Goal: Task Accomplishment & Management: Manage account settings

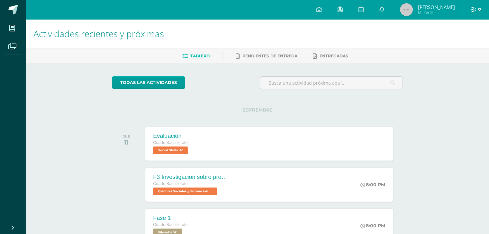
click at [472, 10] on icon at bounding box center [473, 10] width 6 height 6
click at [449, 46] on span "Cerrar sesión" at bounding box center [458, 43] width 29 height 6
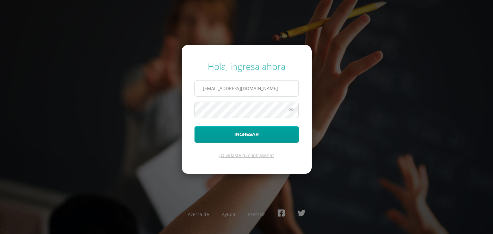
click at [276, 93] on input "g4702@bilinguesanjuan.edu.gt" at bounding box center [247, 89] width 104 height 16
click at [215, 89] on input "g4702@bilinguesanjuan.edu.gt" at bounding box center [247, 89] width 104 height 16
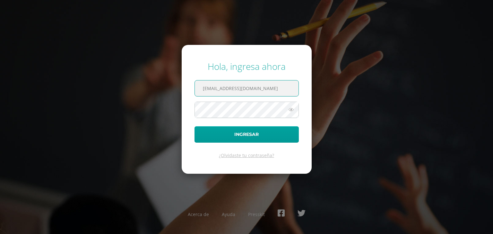
type input "b1201@bilinguesanjuan.edu.gt"
click at [195, 127] on button "Ingresar" at bounding box center [247, 135] width 104 height 16
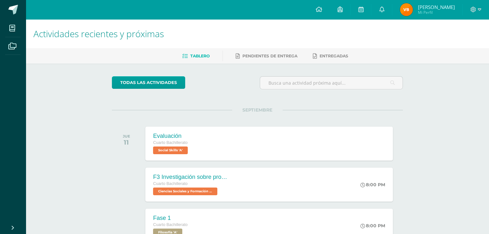
click at [424, 5] on span "Valery Rossemary" at bounding box center [435, 7] width 37 height 6
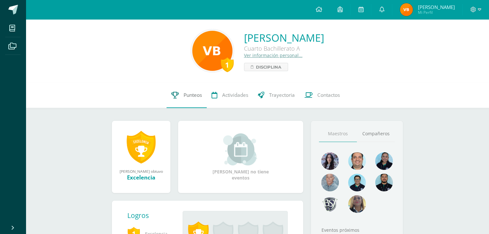
click at [188, 100] on link "Punteos" at bounding box center [186, 96] width 40 height 26
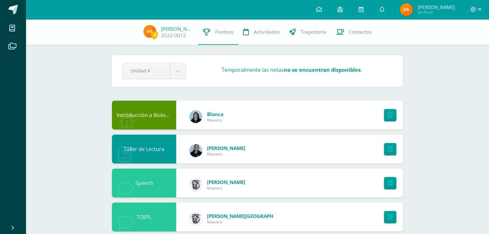
click at [428, 12] on span "Mi Perfil" at bounding box center [435, 12] width 37 height 5
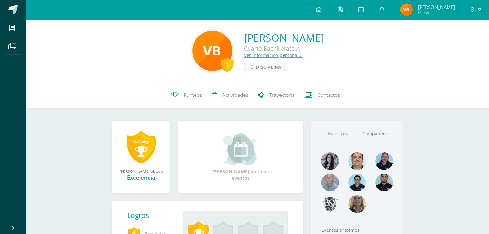
click at [244, 59] on div "Valery Rossemary Bedoya Cabrera Cuarto Bachillerato A Ver información personal.…" at bounding box center [284, 51] width 80 height 40
click at [248, 55] on link "Ver información personal..." at bounding box center [273, 55] width 58 height 6
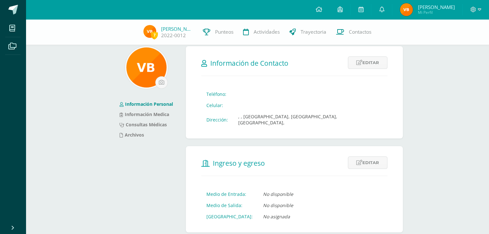
scroll to position [6, 0]
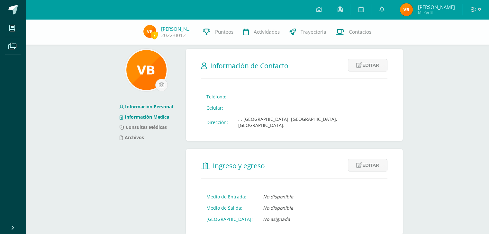
click at [158, 121] on li "Información Medica" at bounding box center [145, 117] width 53 height 10
click at [144, 119] on link "Información Medica" at bounding box center [143, 117] width 49 height 6
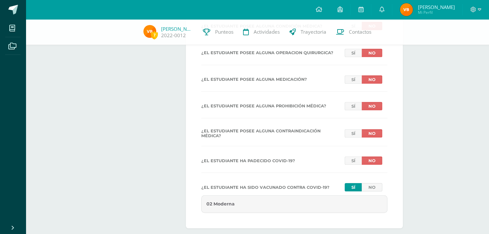
scroll to position [322, 0]
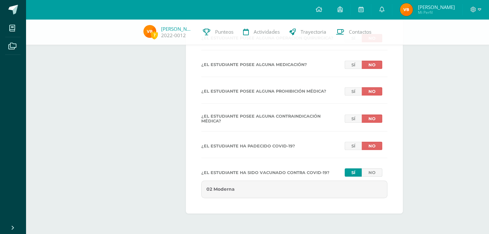
click at [272, 187] on div "02 Moderna" at bounding box center [294, 190] width 186 height 18
click at [477, 8] on icon at bounding box center [479, 10] width 4 height 6
click at [452, 46] on span "Cerrar sesión" at bounding box center [458, 44] width 29 height 6
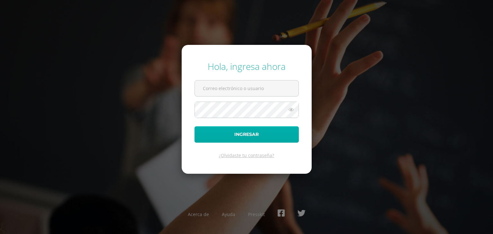
type input "g4702@bilinguesanjuan.edu.gt"
click at [239, 137] on button "Ingresar" at bounding box center [247, 135] width 104 height 16
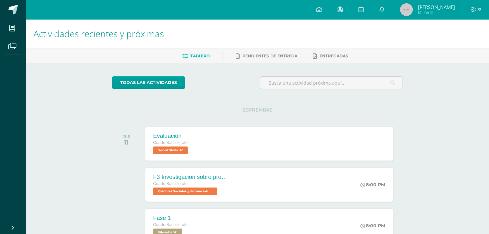
click at [431, 10] on span "Mi Perfil" at bounding box center [435, 12] width 37 height 5
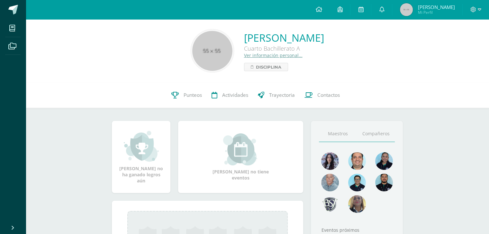
click at [372, 141] on link "Compañeros" at bounding box center [376, 134] width 38 height 16
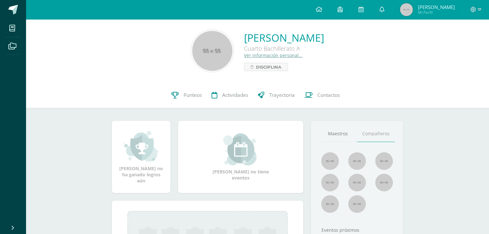
click at [436, 4] on span "[PERSON_NAME]" at bounding box center [435, 7] width 37 height 6
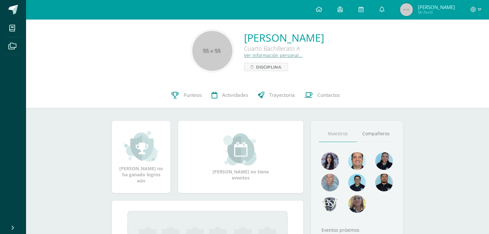
click at [246, 54] on link "Ver información personal..." at bounding box center [273, 55] width 58 height 6
click at [248, 57] on link "Ver información personal..." at bounding box center [273, 55] width 58 height 6
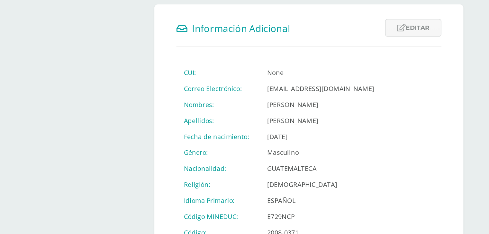
scroll to position [171, 0]
drag, startPoint x: 287, startPoint y: 182, endPoint x: 245, endPoint y: 182, distance: 42.1
click at [245, 182] on tr "Género: Masculino" at bounding box center [273, 176] width 144 height 11
click at [285, 182] on td "Masculino" at bounding box center [302, 176] width 85 height 11
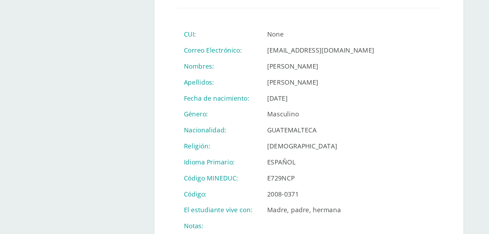
scroll to position [198, 0]
click at [292, 189] on td "ESPAÑOL" at bounding box center [302, 183] width 85 height 11
drag, startPoint x: 264, startPoint y: 189, endPoint x: 287, endPoint y: 191, distance: 22.6
click at [287, 189] on td "ESPAÑOL" at bounding box center [302, 183] width 85 height 11
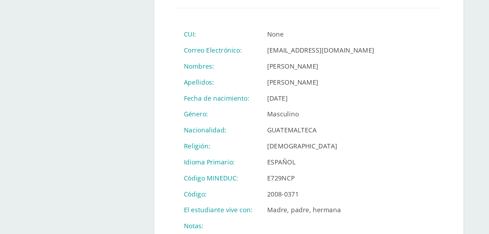
click at [287, 189] on td "ESPAÑOL" at bounding box center [302, 183] width 85 height 11
drag, startPoint x: 287, startPoint y: 191, endPoint x: 243, endPoint y: 200, distance: 44.0
click at [243, 200] on tbody "CUI: None Correo Electrónico: g4702@bilinguesanjuan.edu.gt Nombres: Javier Edua…" at bounding box center [273, 161] width 144 height 146
click at [291, 162] on td "GUATEMALTECA" at bounding box center [302, 160] width 85 height 11
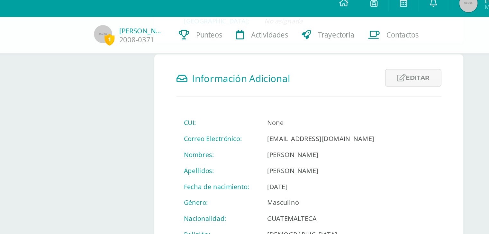
scroll to position [187, 0]
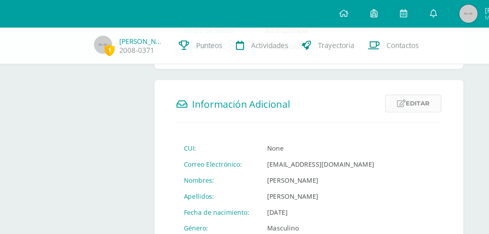
click at [358, 75] on icon at bounding box center [359, 72] width 6 height 5
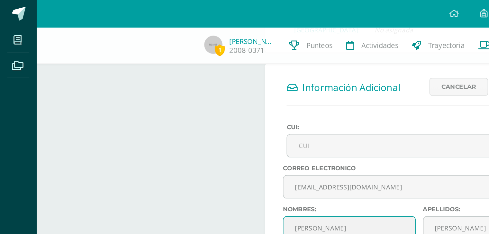
scroll to position [198, 0]
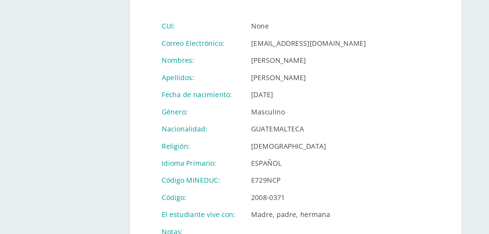
scroll to position [236, 0]
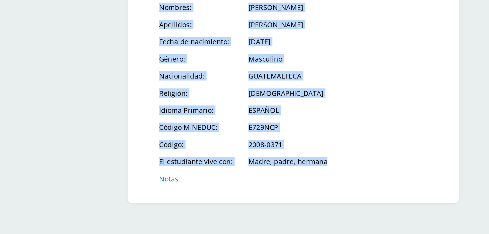
drag, startPoint x: 314, startPoint y: 185, endPoint x: 197, endPoint y: 191, distance: 116.4
click at [197, 191] on form "Información Adicional Editar Cancelar Guardar CUI: None Correo Electrónico: [EM…" at bounding box center [294, 114] width 217 height 199
click at [197, 191] on form "Información Adicional Editar Cancelar Guardar CUI: None Correo Electrónico: g47…" at bounding box center [294, 114] width 217 height 199
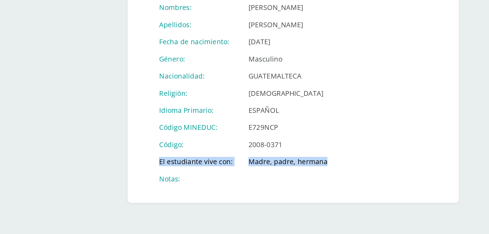
drag, startPoint x: 201, startPoint y: 188, endPoint x: 323, endPoint y: 190, distance: 121.4
click at [323, 190] on tr "El estudiante vive con: Madre, padre, hermana" at bounding box center [273, 186] width 144 height 11
click at [311, 187] on td "Madre, padre, hermana" at bounding box center [302, 186] width 85 height 11
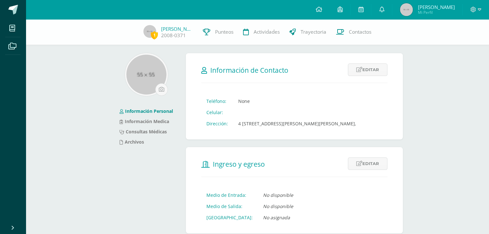
scroll to position [0, 0]
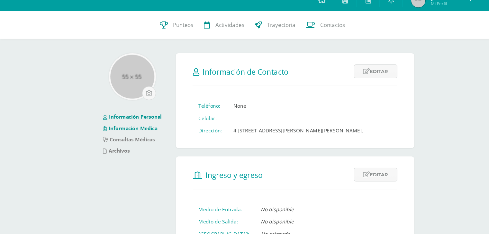
click at [157, 128] on link "Información Medica" at bounding box center [143, 126] width 49 height 6
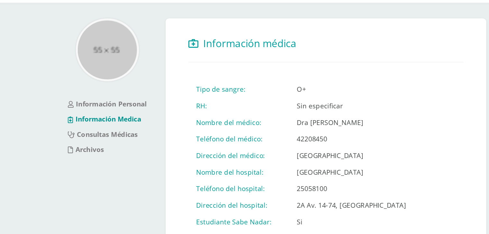
drag, startPoint x: 272, startPoint y: 142, endPoint x: 253, endPoint y: 113, distance: 34.3
click at [253, 113] on td "RH:" at bounding box center [235, 114] width 68 height 11
drag, startPoint x: 280, startPoint y: 104, endPoint x: 267, endPoint y: 108, distance: 13.6
click at [267, 108] on tr "Tipo de sangre: O+" at bounding box center [277, 103] width 152 height 11
click at [267, 108] on td "Tipo de sangre:" at bounding box center [235, 103] width 68 height 11
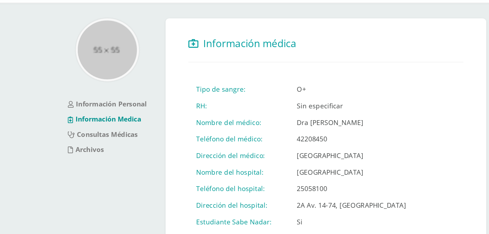
drag, startPoint x: 310, startPoint y: 126, endPoint x: 261, endPoint y: 131, distance: 49.1
click at [261, 131] on tbody "Tipo de sangre: O+ RH: Sin especificar Nombre del médico: Dra [PERSON_NAME] Tel…" at bounding box center [277, 160] width 152 height 124
click at [259, 127] on td "Nombre del médico:" at bounding box center [235, 125] width 68 height 11
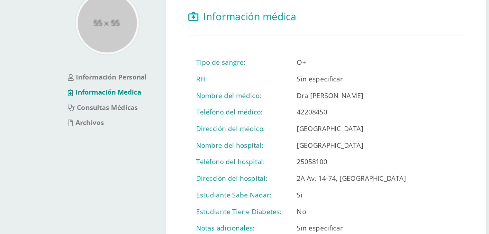
drag, startPoint x: 274, startPoint y: 150, endPoint x: 316, endPoint y: 163, distance: 43.9
click at [316, 163] on tbody "Tipo de sangre: O+ RH: Sin especificar Nombre del médico: Dra [PERSON_NAME] Tel…" at bounding box center [277, 160] width 152 height 124
click at [316, 163] on td "[GEOGRAPHIC_DATA]" at bounding box center [311, 159] width 84 height 11
drag, startPoint x: 269, startPoint y: 146, endPoint x: 315, endPoint y: 163, distance: 49.3
click at [315, 163] on tbody "Tipo de sangre: O+ RH: Sin especificar Nombre del médico: Dra [PERSON_NAME] Tel…" at bounding box center [277, 160] width 152 height 124
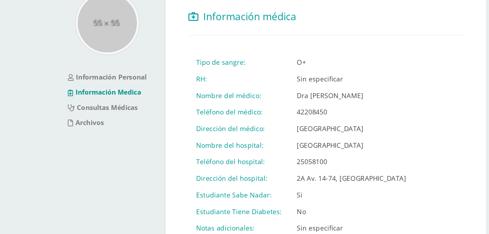
click at [315, 163] on td "[GEOGRAPHIC_DATA]" at bounding box center [311, 159] width 84 height 11
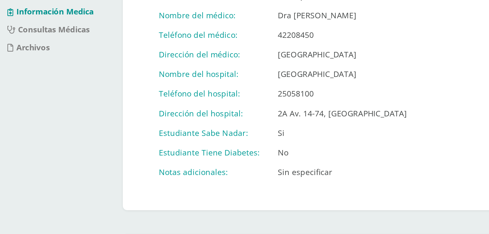
scroll to position [26, 0]
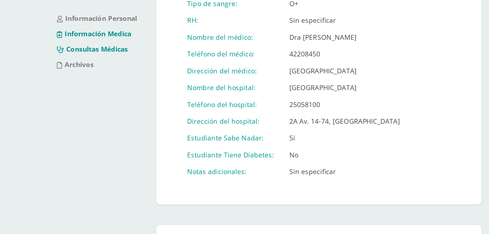
click at [148, 108] on link "Consultas Médicas" at bounding box center [142, 108] width 47 height 6
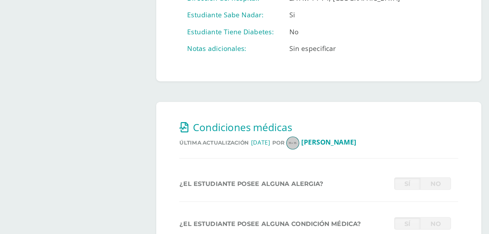
scroll to position [137, 0]
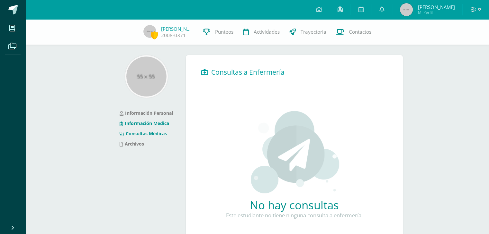
click at [149, 125] on link "Información Medica" at bounding box center [143, 123] width 49 height 6
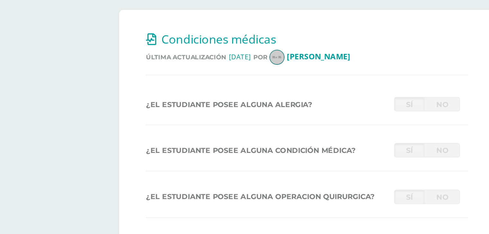
scroll to position [194, 0]
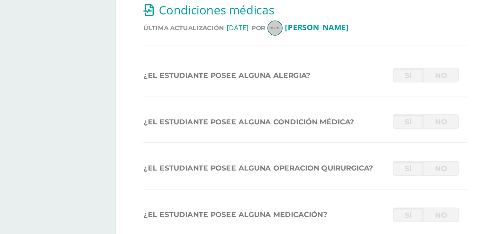
click at [357, 115] on link "Sí" at bounding box center [352, 112] width 17 height 8
drag, startPoint x: 368, startPoint y: 113, endPoint x: 348, endPoint y: 114, distance: 20.0
click at [348, 114] on div "Sí No" at bounding box center [366, 112] width 48 height 8
click at [348, 114] on link "Sí" at bounding box center [352, 112] width 17 height 8
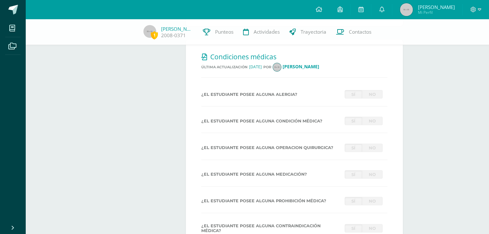
scroll to position [0, 0]
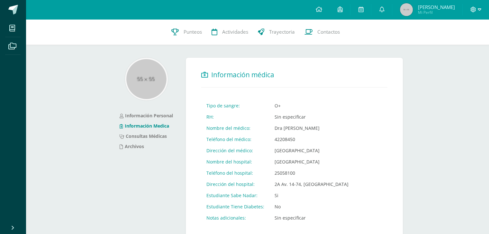
click at [472, 7] on icon at bounding box center [473, 10] width 6 height 6
click at [457, 45] on span "Cerrar sesión" at bounding box center [458, 43] width 29 height 6
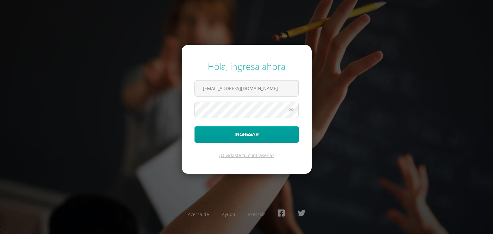
type input "[EMAIL_ADDRESS][DOMAIN_NAME]"
click at [195, 127] on button "Ingresar" at bounding box center [247, 135] width 104 height 16
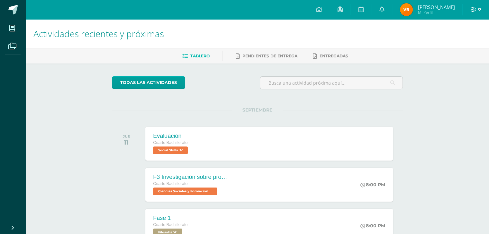
click at [475, 10] on icon at bounding box center [472, 9] width 5 height 5
click at [431, 3] on link "Valery Rossemary Mi Perfil" at bounding box center [427, 9] width 70 height 19
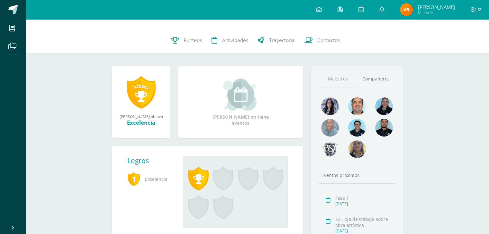
scroll to position [37, 0]
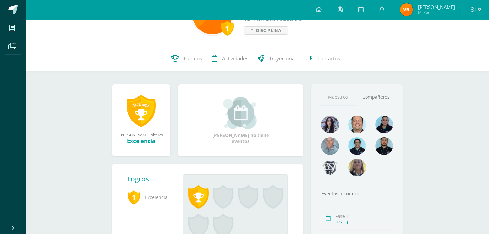
click at [358, 127] on img at bounding box center [357, 125] width 18 height 18
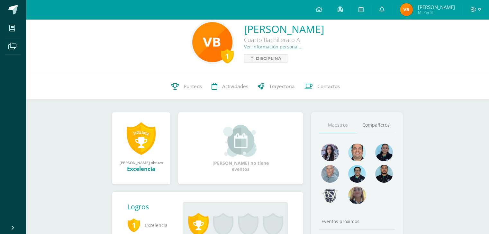
scroll to position [7, 0]
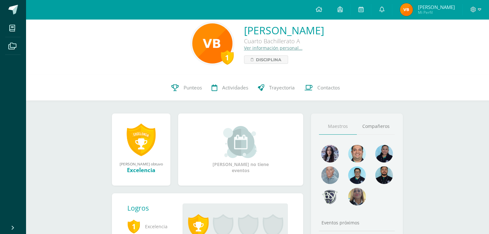
click at [251, 49] on link "Ver información personal..." at bounding box center [273, 48] width 58 height 6
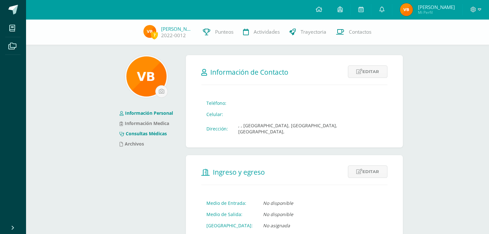
click at [158, 132] on link "Consultas Médicas" at bounding box center [142, 134] width 47 height 6
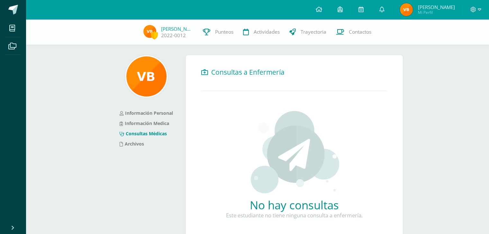
scroll to position [37, 0]
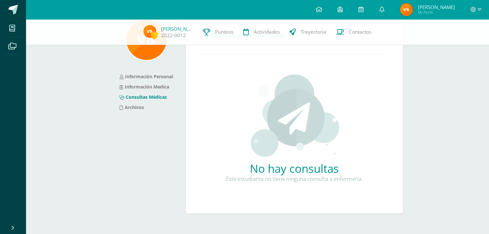
click at [145, 112] on div "Información Personal Información Medica Consultas Médicas Archivos" at bounding box center [146, 120] width 74 height 203
click at [134, 104] on link "Archivos" at bounding box center [131, 107] width 24 height 6
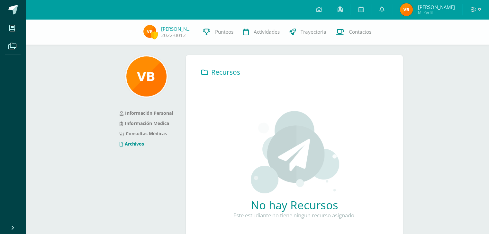
scroll to position [37, 0]
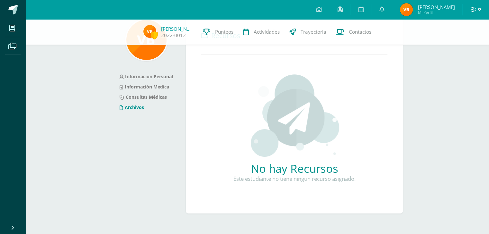
click at [478, 13] on span at bounding box center [475, 9] width 11 height 7
click at [456, 42] on span "Cerrar sesión" at bounding box center [458, 44] width 29 height 6
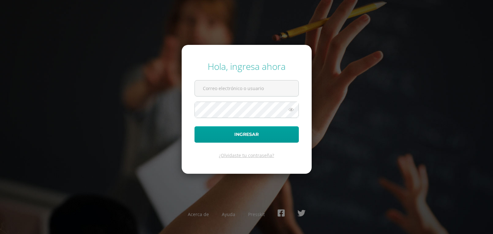
type input "[EMAIL_ADDRESS][DOMAIN_NAME]"
click at [195, 127] on button "Ingresar" at bounding box center [247, 135] width 104 height 16
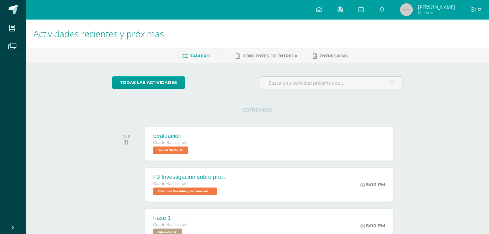
click at [428, 7] on span "[PERSON_NAME]" at bounding box center [435, 7] width 37 height 6
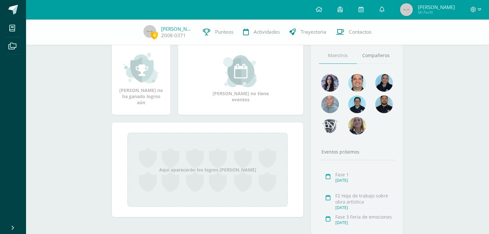
scroll to position [87, 0]
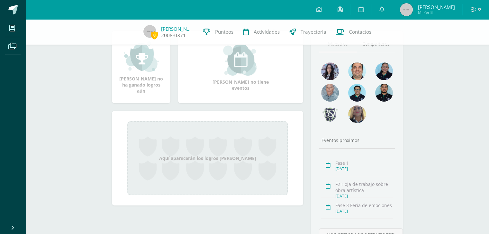
click at [170, 29] on link "[PERSON_NAME]" at bounding box center [177, 29] width 32 height 6
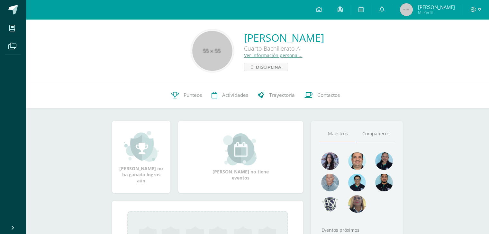
click at [244, 57] on link "Ver información personal..." at bounding box center [273, 55] width 58 height 6
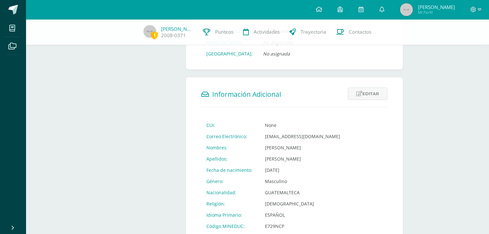
scroll to position [204, 0]
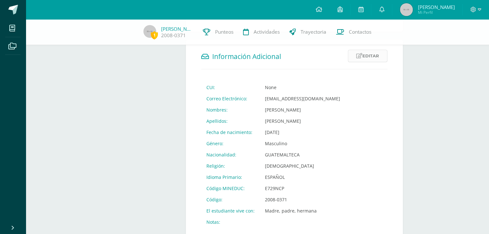
click at [360, 59] on icon at bounding box center [359, 55] width 6 height 5
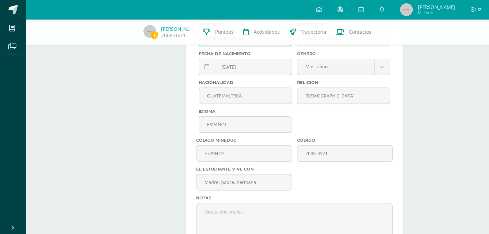
scroll to position [332, 0]
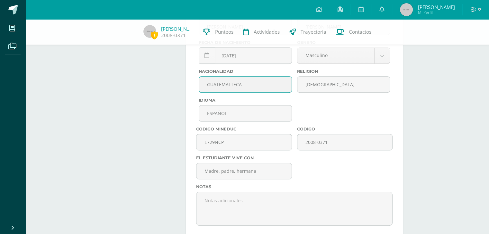
drag, startPoint x: 262, startPoint y: 89, endPoint x: 199, endPoint y: 99, distance: 63.1
click at [199, 98] on div "Nacionalidad GUATEMALTECA" at bounding box center [245, 83] width 98 height 29
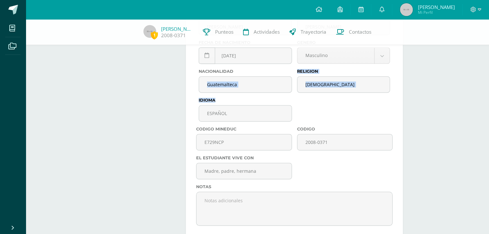
drag, startPoint x: 277, startPoint y: 105, endPoint x: 277, endPoint y: 111, distance: 6.1
click at [277, 111] on div "Idioma ESPAÑOL" at bounding box center [245, 112] width 98 height 29
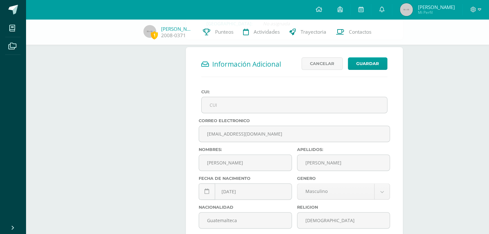
scroll to position [139, 0]
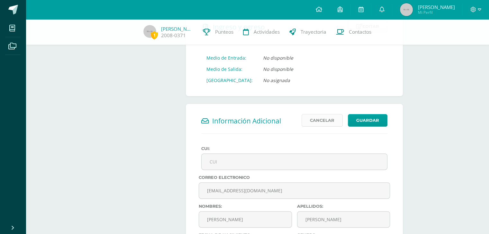
click at [323, 127] on link "Cancelar" at bounding box center [321, 120] width 41 height 13
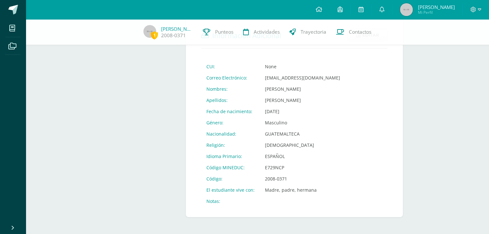
scroll to position [161, 0]
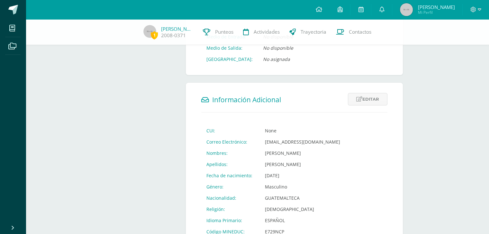
drag, startPoint x: 366, startPoint y: 104, endPoint x: 355, endPoint y: 113, distance: 14.4
click at [366, 104] on link "Editar" at bounding box center [368, 99] width 40 height 13
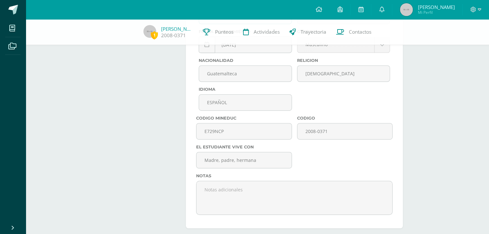
scroll to position [332, 0]
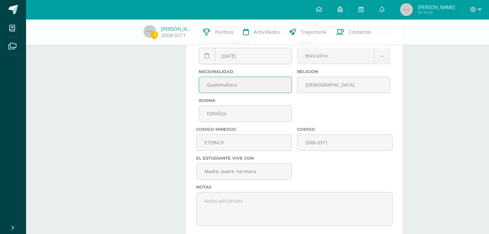
click at [258, 93] on input "Guatemalteca" at bounding box center [245, 85] width 92 height 16
click at [329, 121] on div "Correo Electronico g4702@bilinguesanjuan.edu.gt Nombres: Javier Eduardo Apellid…" at bounding box center [294, 106] width 196 height 247
click at [242, 89] on input "Guatemalteca" at bounding box center [245, 85] width 92 height 16
type input "Guatemalteca"
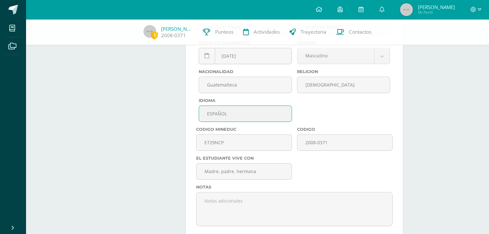
drag, startPoint x: 234, startPoint y: 121, endPoint x: 204, endPoint y: 121, distance: 30.2
click at [204, 121] on input "ESPAÑOL" at bounding box center [245, 114] width 92 height 16
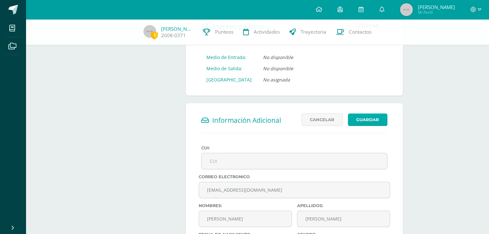
scroll to position [139, 0]
type input "Español"
click at [362, 125] on button "Guardar" at bounding box center [368, 120] width 40 height 13
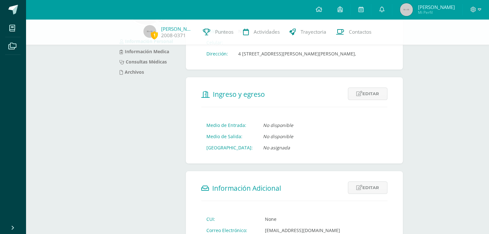
scroll to position [96, 0]
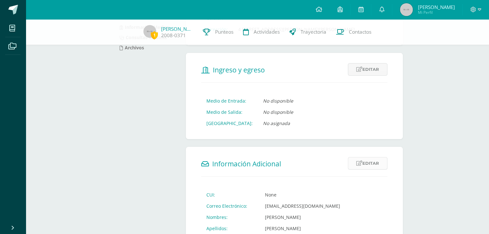
click at [366, 170] on link "Editar" at bounding box center [368, 163] width 40 height 13
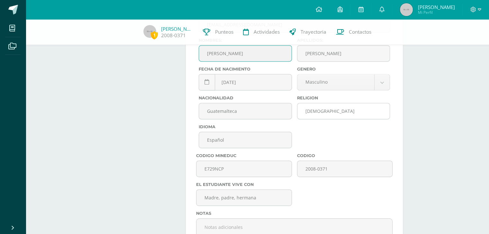
scroll to position [364, 0]
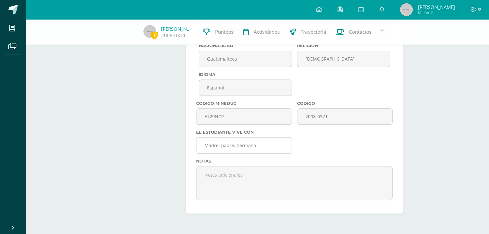
click at [269, 148] on input "Madre, padre, hermana" at bounding box center [243, 146] width 95 height 16
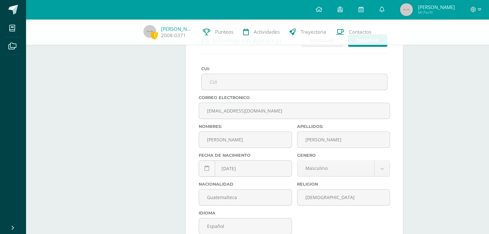
scroll to position [204, 0]
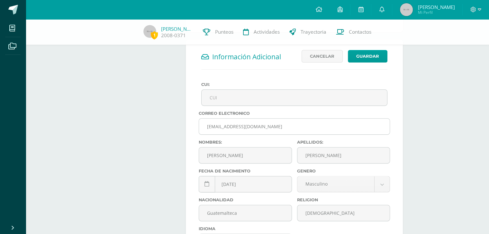
click at [285, 131] on input "g4702@bilinguesanjuan.edu.gt" at bounding box center [294, 127] width 190 height 16
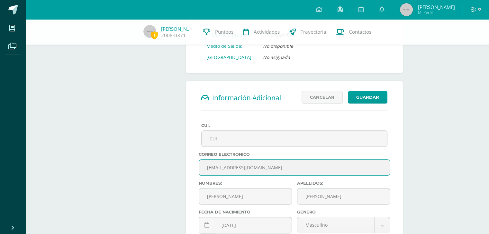
scroll to position [107, 0]
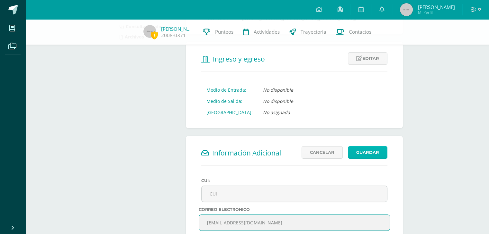
click at [370, 159] on button "Guardar" at bounding box center [368, 152] width 40 height 13
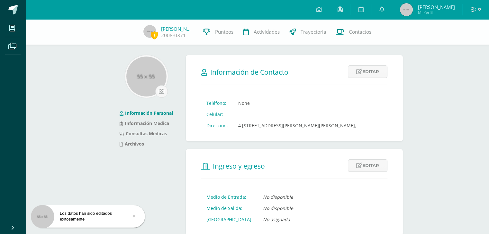
click at [135, 216] on link at bounding box center [133, 216] width 7 height 7
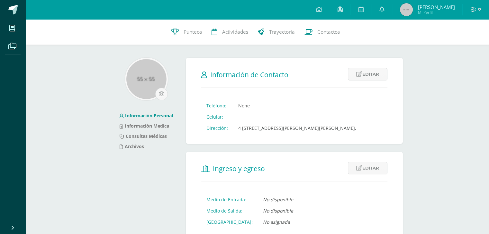
click at [438, 6] on span "[PERSON_NAME]" at bounding box center [435, 7] width 37 height 6
click at [164, 93] on input "file" at bounding box center [161, 94] width 12 height 12
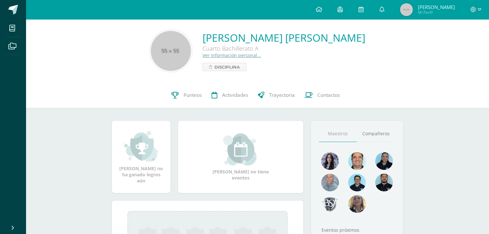
click at [430, 8] on span "[PERSON_NAME]" at bounding box center [435, 7] width 37 height 6
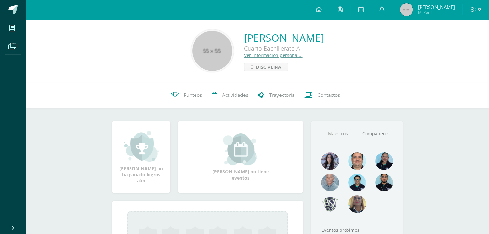
click at [261, 56] on link "Ver información personal..." at bounding box center [273, 55] width 58 height 6
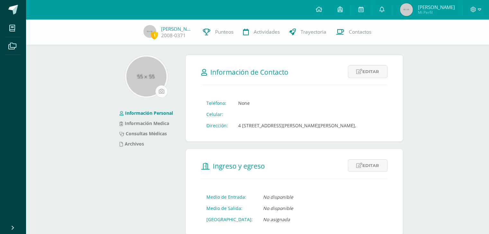
click at [164, 89] on input "file" at bounding box center [161, 92] width 12 height 12
type input "C:\fakepath\Captura de pantalla [DATE] 165932.png"
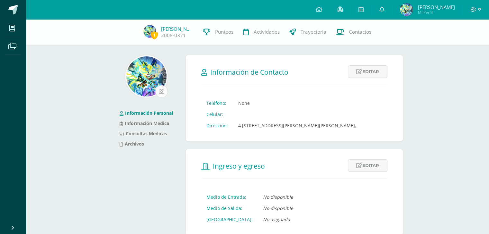
click at [161, 90] on input "file" at bounding box center [161, 92] width 12 height 12
type input "C:\fakepath\Captura de pantalla [DATE] 165932.png"
type input "C:\fakepath\Profile picture GD 2.png"
click at [160, 95] on input "file" at bounding box center [161, 92] width 12 height 12
type input "C:\fakepath\Profile picture GD 3.png"
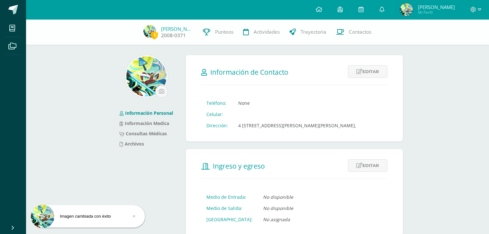
click at [170, 29] on link "[PERSON_NAME]" at bounding box center [177, 29] width 32 height 6
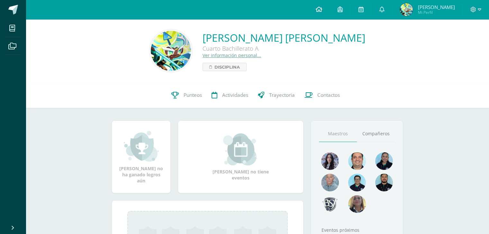
click at [322, 9] on icon at bounding box center [318, 9] width 6 height 6
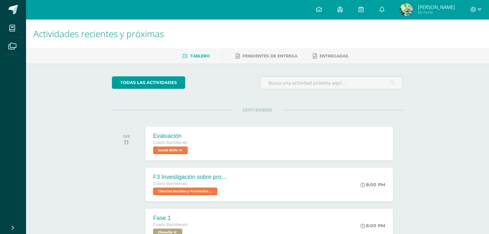
click at [429, 8] on span "[PERSON_NAME]" at bounding box center [435, 7] width 37 height 6
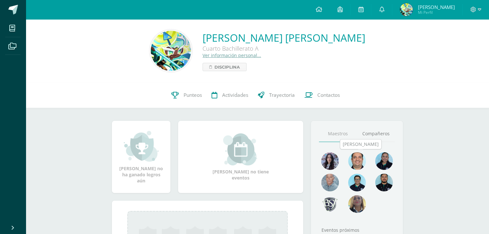
click at [362, 163] on img at bounding box center [357, 162] width 18 height 18
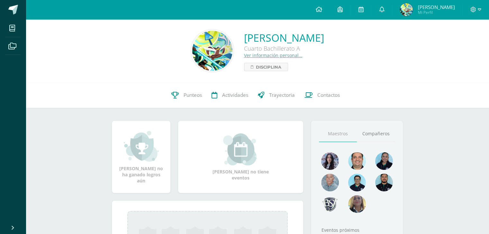
click at [244, 56] on link "Ver información personal..." at bounding box center [273, 55] width 58 height 6
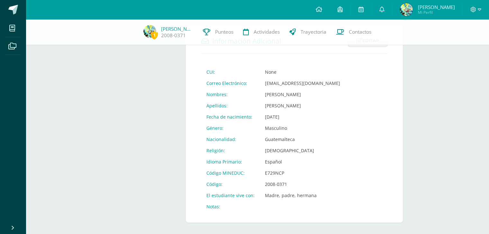
scroll to position [204, 0]
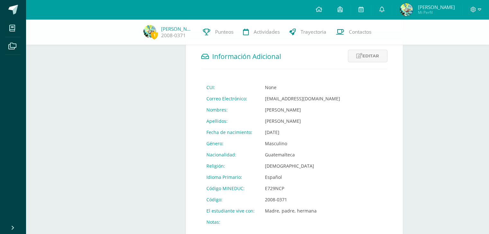
click at [432, 6] on span "[PERSON_NAME]" at bounding box center [435, 7] width 37 height 6
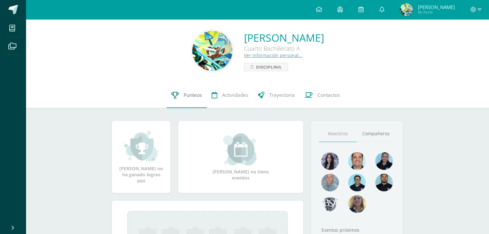
click at [186, 100] on link "Punteos" at bounding box center [186, 96] width 40 height 26
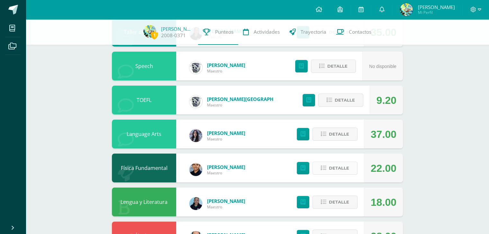
scroll to position [128, 0]
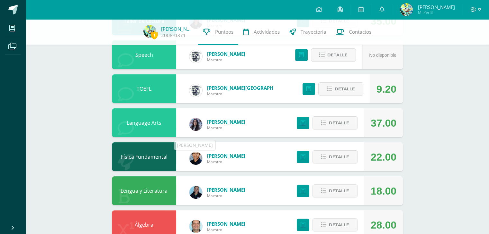
click at [201, 159] on img at bounding box center [195, 158] width 13 height 13
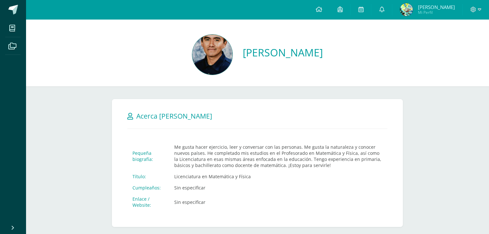
drag, startPoint x: 247, startPoint y: 179, endPoint x: 168, endPoint y: 146, distance: 85.2
click at [168, 146] on tbody "Pequeña biografía: Me gusta hacer ejercicio, leer y conversar con las personas.…" at bounding box center [257, 176] width 260 height 69
click at [169, 146] on td "Me gusta hacer ejercicio, leer y conversar con las personas. Me gusta la natura…" at bounding box center [278, 157] width 218 height 30
drag, startPoint x: 230, startPoint y: 167, endPoint x: 328, endPoint y: 172, distance: 97.8
click at [327, 172] on tbody "Pequeña biografía: Me gusta hacer ejercicio, leer y conversar con las personas.…" at bounding box center [257, 176] width 260 height 69
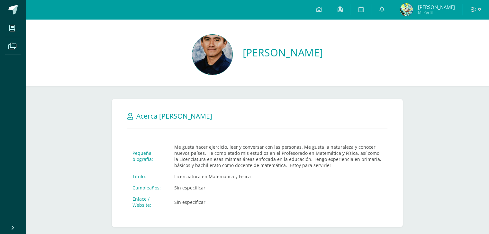
click at [340, 167] on td "Me gusta hacer ejercicio, leer y conversar con las personas. Me gusta la natura…" at bounding box center [278, 157] width 218 height 30
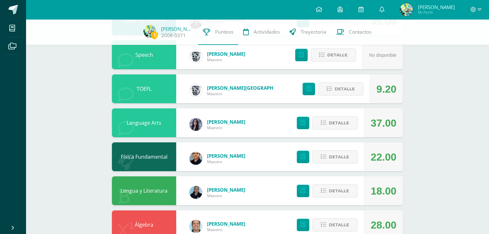
scroll to position [128, 0]
click at [216, 124] on link "[PERSON_NAME]" at bounding box center [226, 122] width 38 height 6
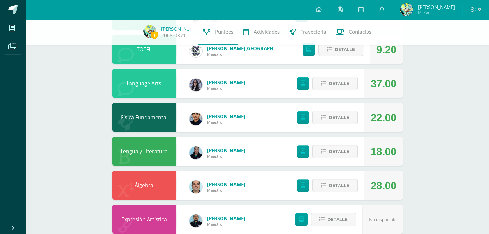
scroll to position [193, 0]
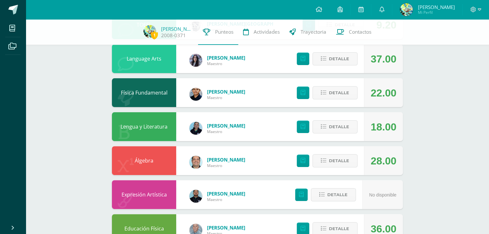
click at [230, 128] on link "[PERSON_NAME]" at bounding box center [226, 126] width 38 height 6
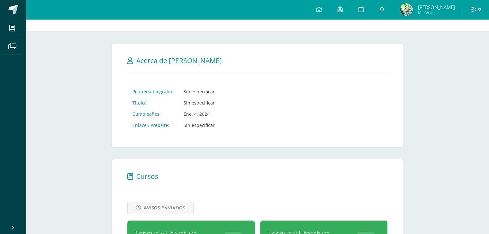
scroll to position [96, 0]
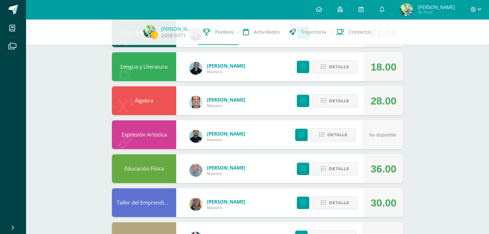
scroll to position [289, 0]
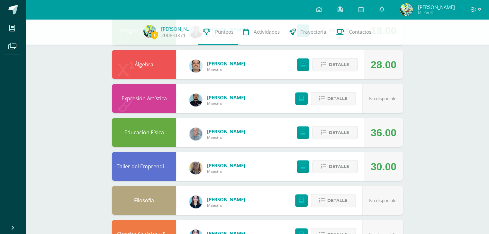
click at [227, 167] on link "[PERSON_NAME]" at bounding box center [226, 166] width 38 height 6
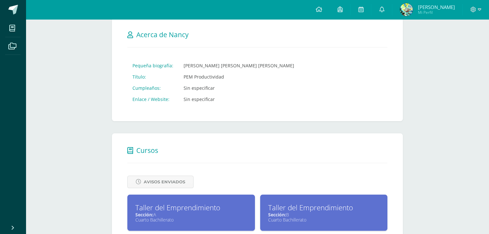
scroll to position [96, 0]
